Goal: Transaction & Acquisition: Download file/media

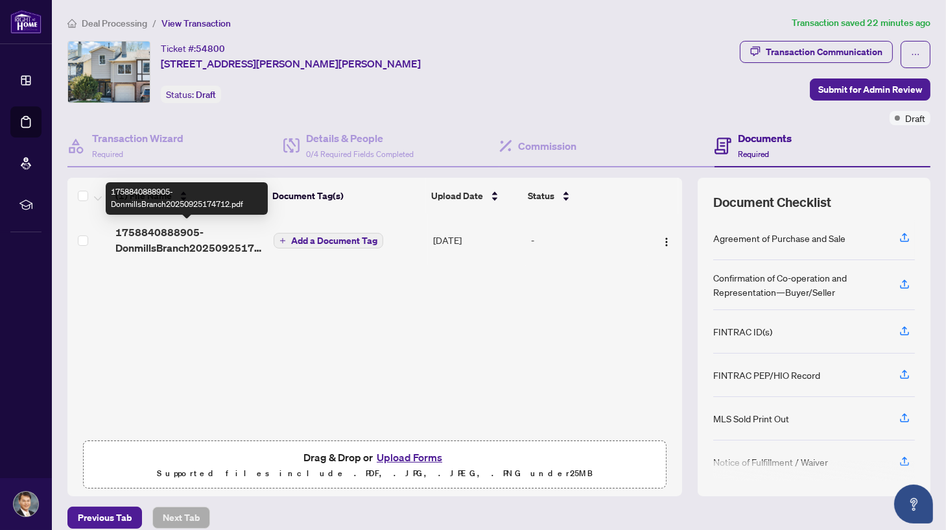
click at [205, 248] on span "1758840888905-DonmillsBranch20250925174712.pdf" at bounding box center [189, 239] width 148 height 31
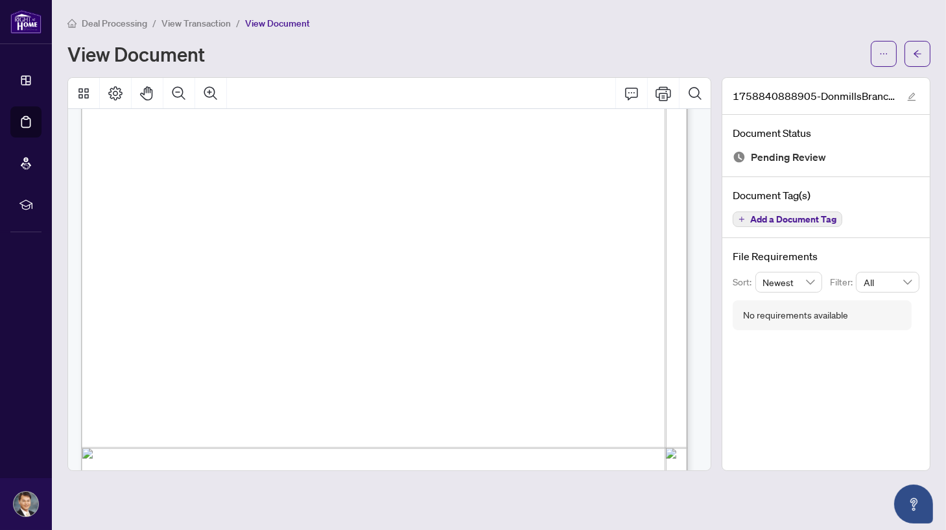
scroll to position [1036, 0]
click at [665, 96] on icon "Print" at bounding box center [663, 93] width 16 height 14
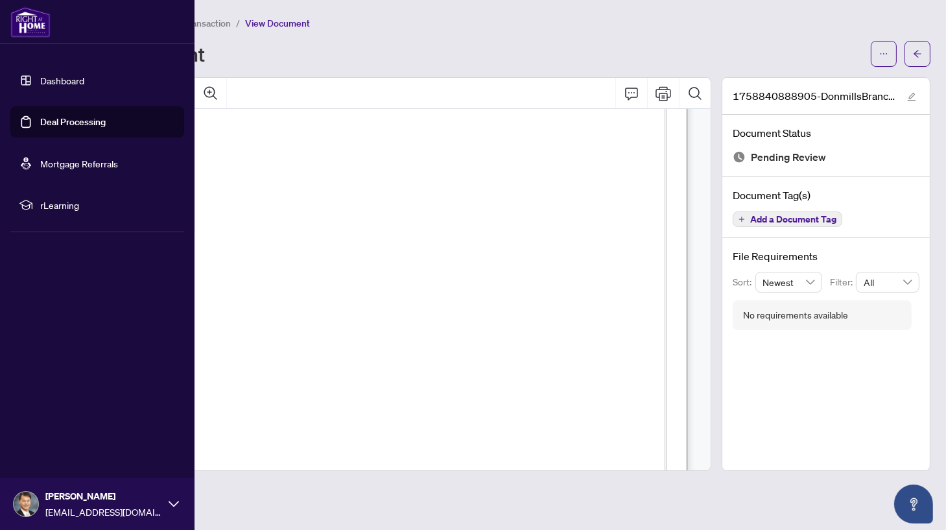
click at [56, 119] on link "Deal Processing" at bounding box center [72, 122] width 65 height 12
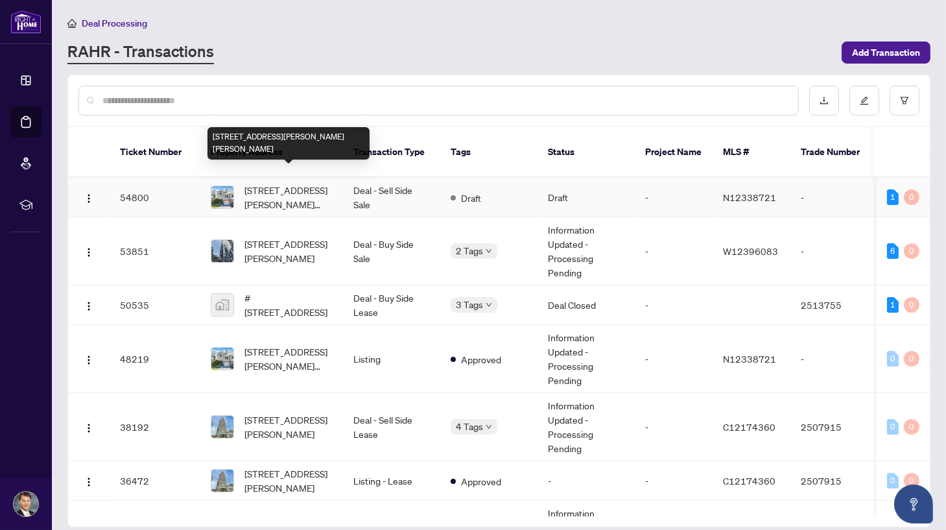
click at [298, 183] on span "[STREET_ADDRESS][PERSON_NAME][PERSON_NAME]" at bounding box center [288, 197] width 88 height 29
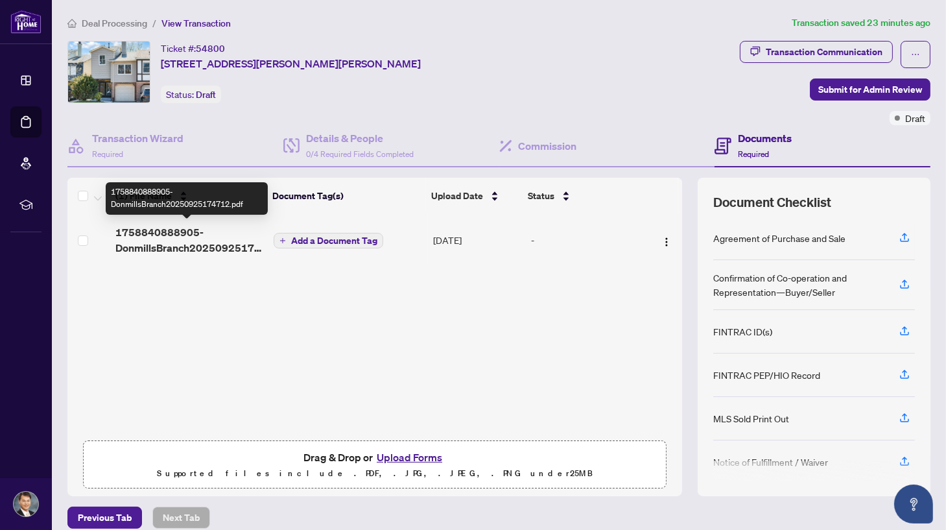
click at [163, 234] on span "1758840888905-DonmillsBranch20250925174712.pdf" at bounding box center [189, 239] width 148 height 31
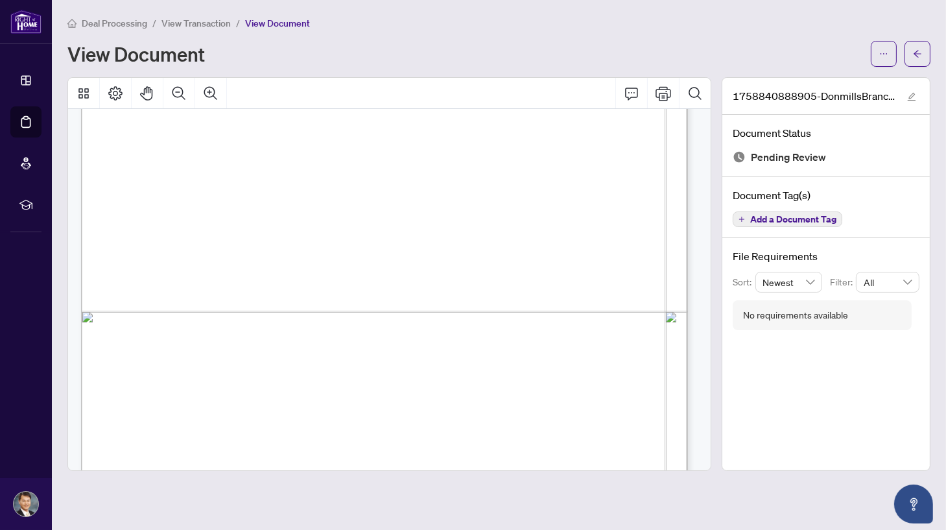
scroll to position [388, 0]
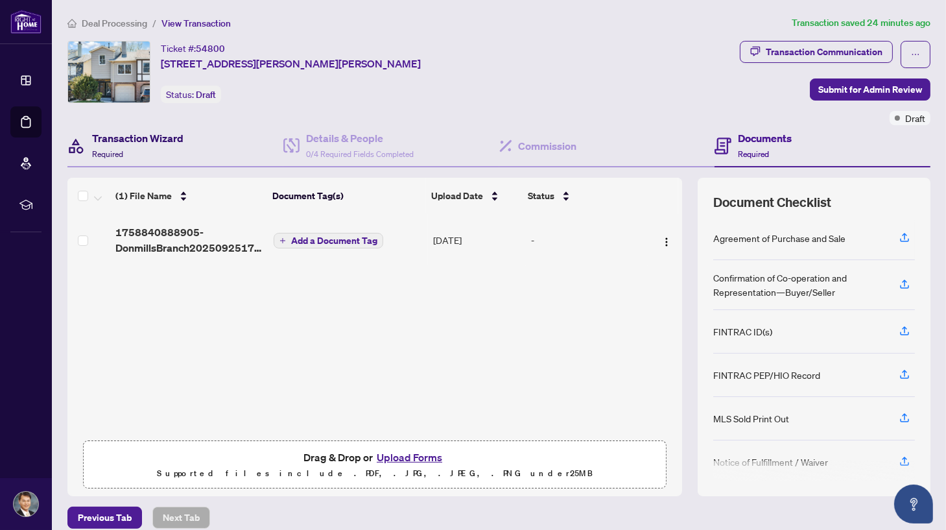
click at [120, 143] on h4 "Transaction Wizard" at bounding box center [137, 138] width 91 height 16
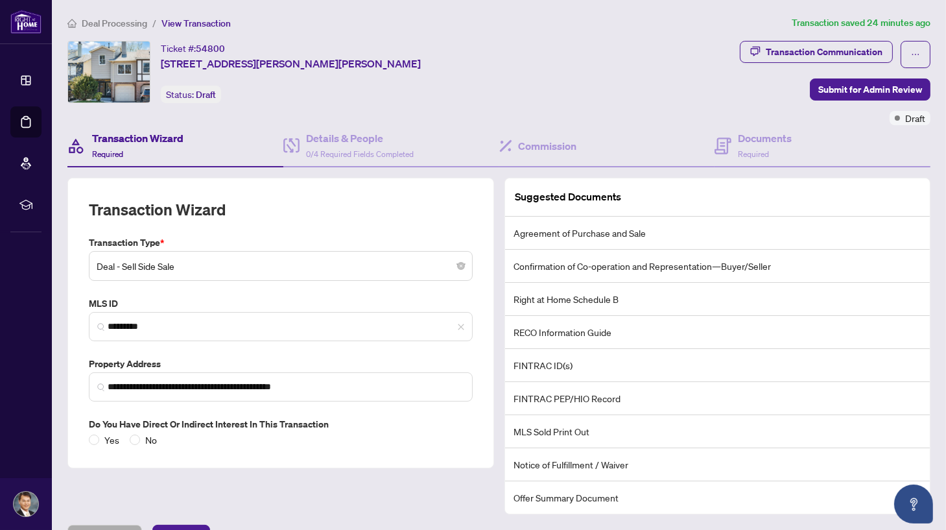
scroll to position [26, 0]
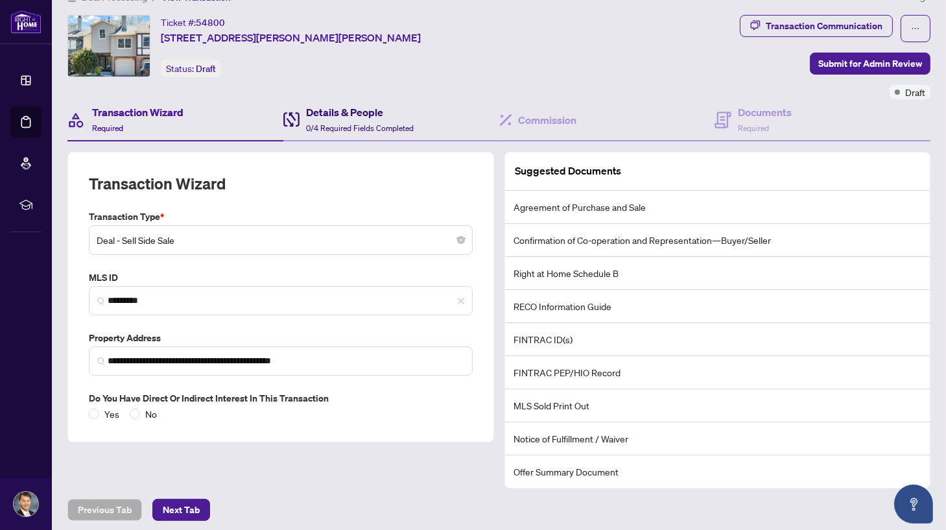
click at [353, 114] on h4 "Details & People" at bounding box center [360, 112] width 108 height 16
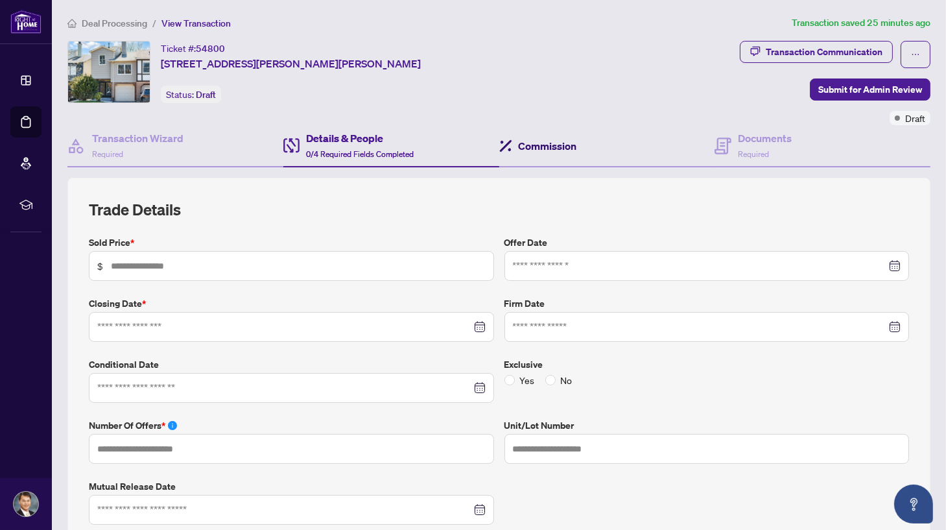
click at [546, 146] on h4 "Commission" at bounding box center [548, 146] width 58 height 16
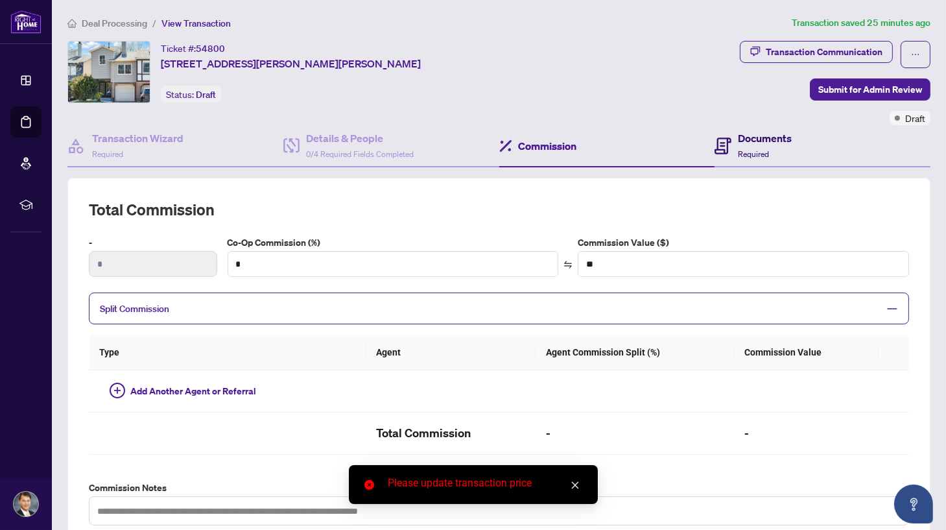
click at [747, 133] on h4 "Documents" at bounding box center [765, 138] width 54 height 16
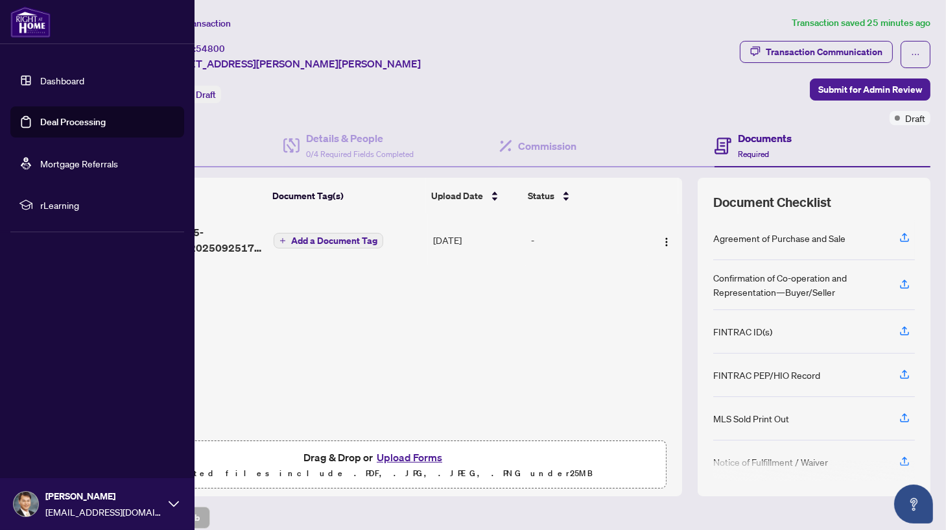
click at [70, 119] on link "Deal Processing" at bounding box center [72, 122] width 65 height 12
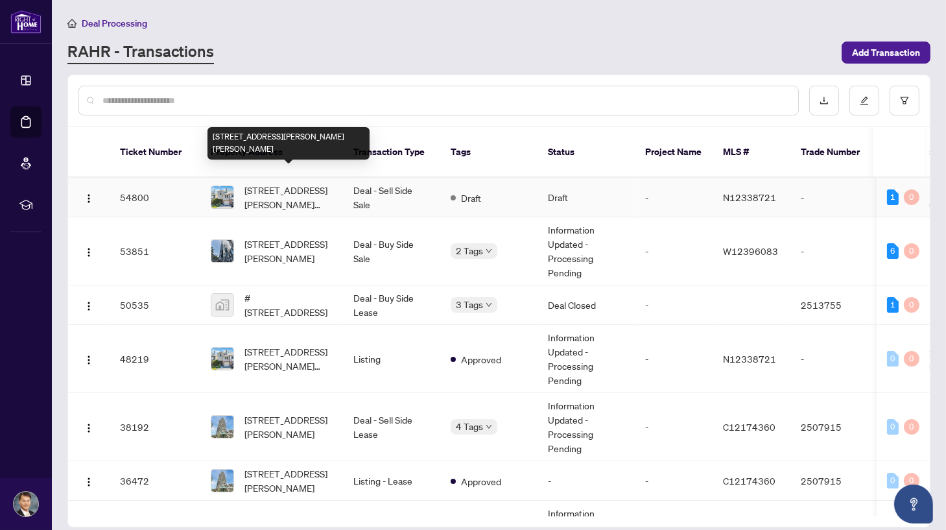
click at [288, 190] on span "[STREET_ADDRESS][PERSON_NAME][PERSON_NAME]" at bounding box center [288, 197] width 88 height 29
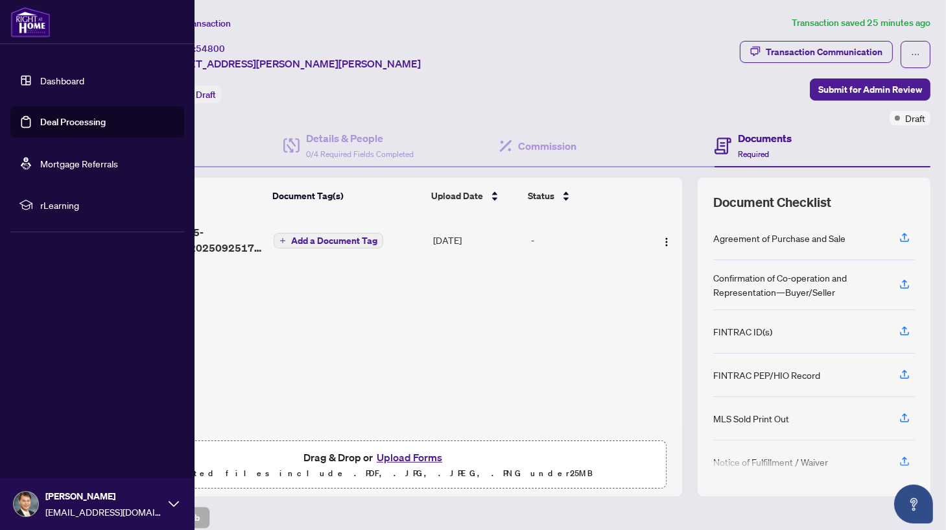
click at [56, 126] on link "Deal Processing" at bounding box center [72, 122] width 65 height 12
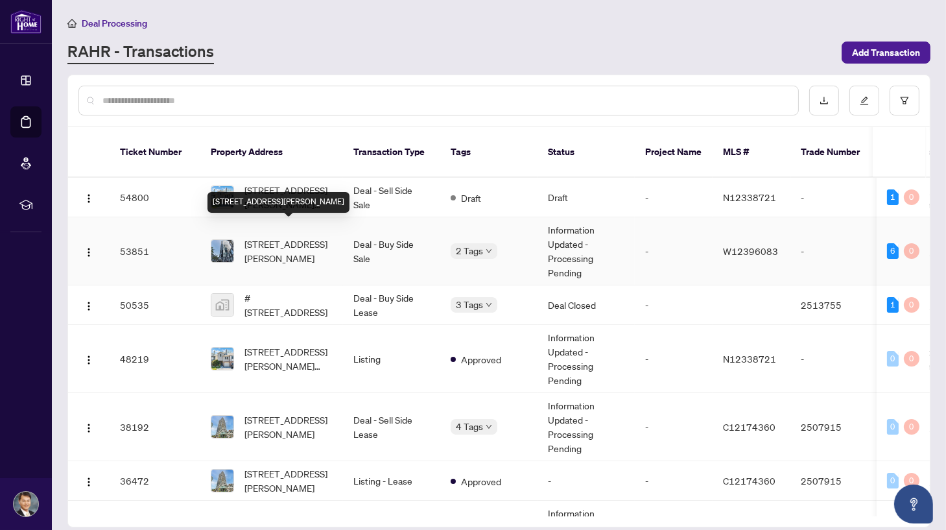
click at [279, 192] on div "[STREET_ADDRESS][PERSON_NAME]" at bounding box center [278, 202] width 142 height 21
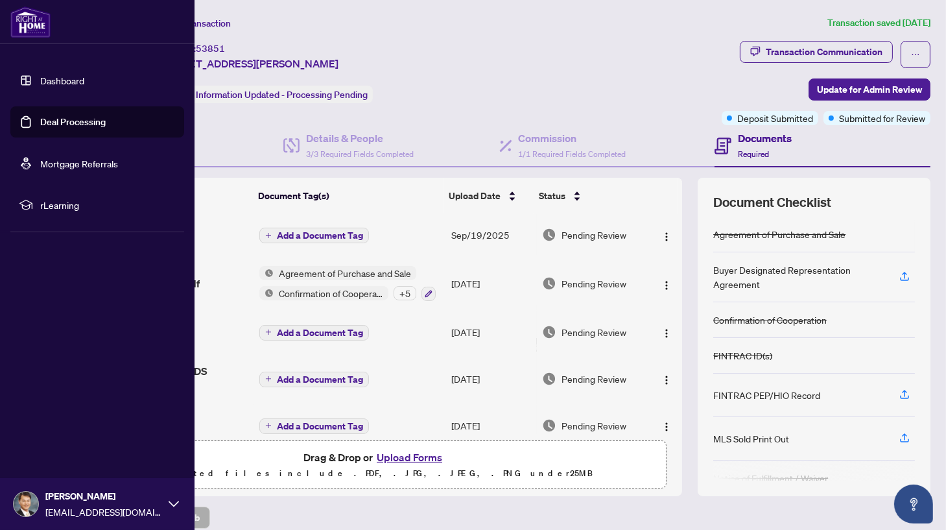
click at [59, 117] on link "Deal Processing" at bounding box center [72, 122] width 65 height 12
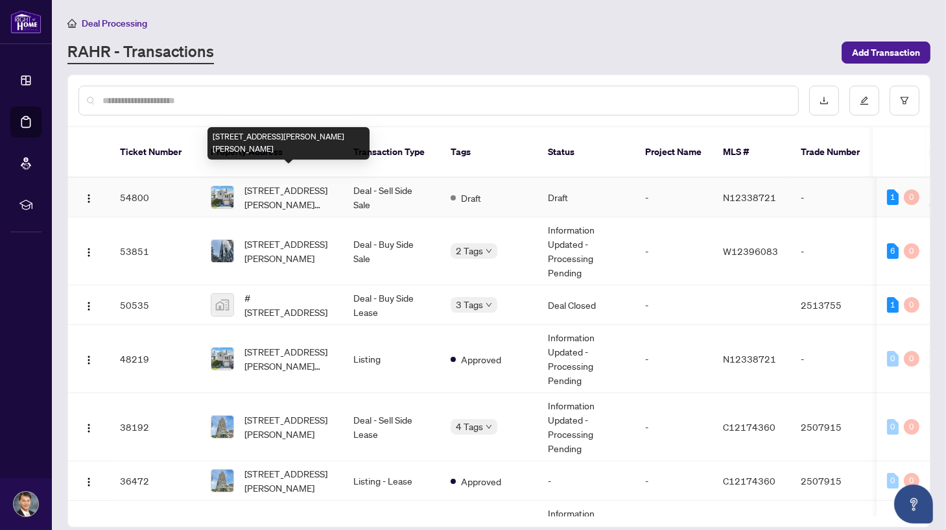
click at [294, 183] on span "[STREET_ADDRESS][PERSON_NAME][PERSON_NAME]" at bounding box center [288, 197] width 88 height 29
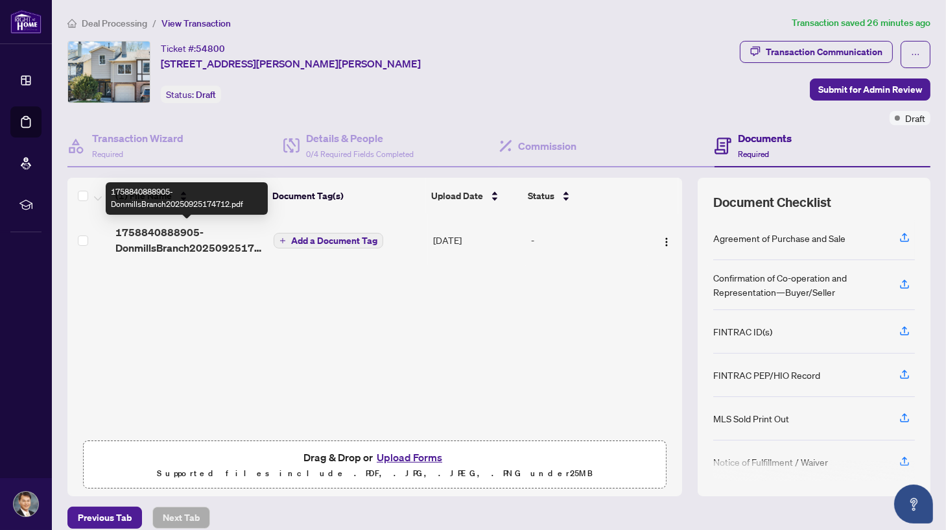
click at [196, 246] on span "1758840888905-DonmillsBranch20250925174712.pdf" at bounding box center [189, 239] width 148 height 31
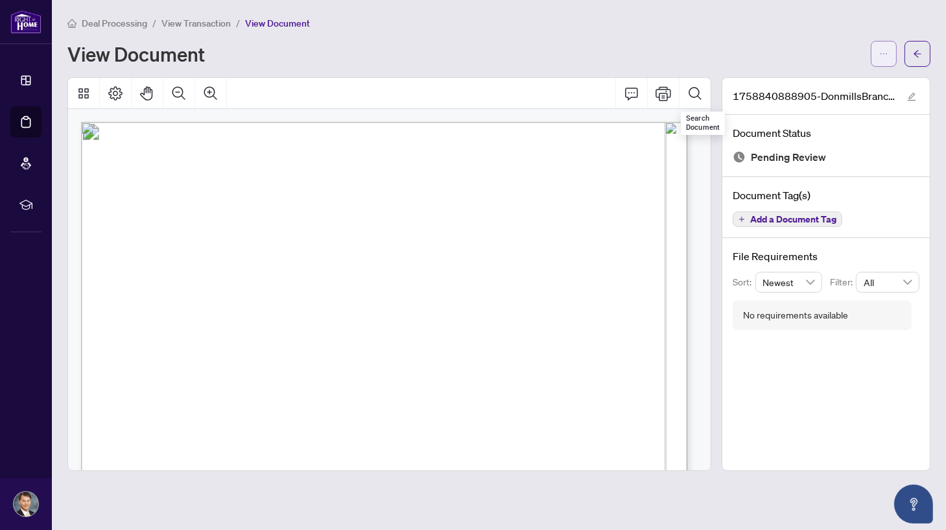
click at [882, 50] on icon "ellipsis" at bounding box center [883, 53] width 9 height 9
click at [819, 82] on span "Download" at bounding box center [837, 82] width 99 height 14
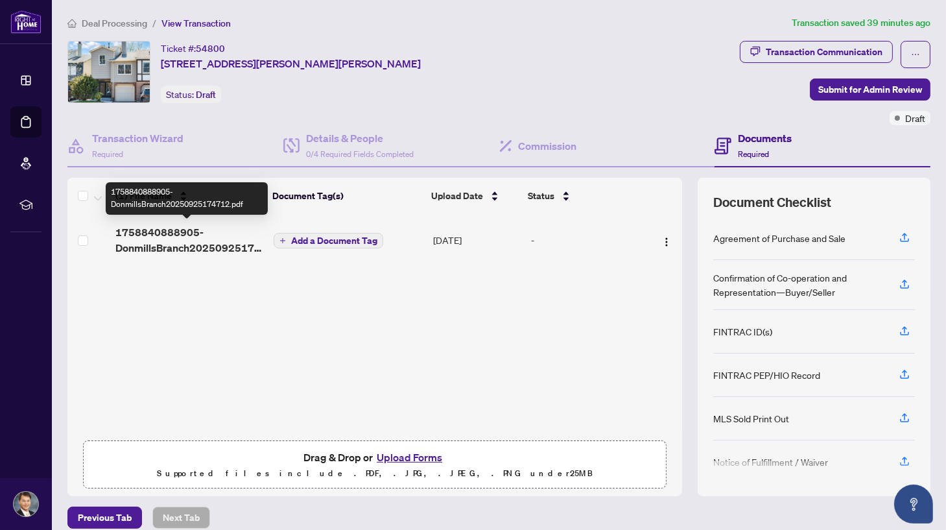
click at [169, 241] on span "1758840888905-DonmillsBranch20250925174712.pdf" at bounding box center [189, 239] width 148 height 31
